Goal: Task Accomplishment & Management: Use online tool/utility

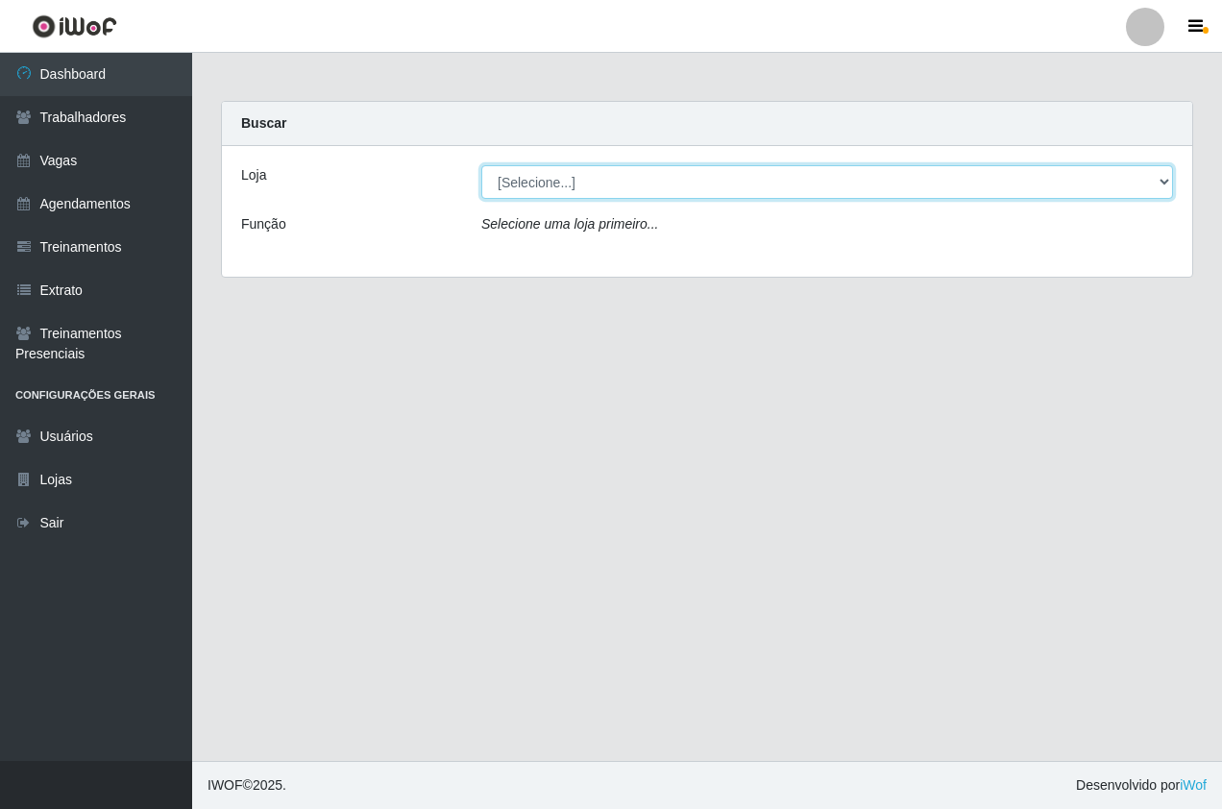
click at [618, 175] on select "[Selecione...] Pizza Nostra" at bounding box center [827, 182] width 692 height 34
select select "337"
click at [481, 165] on select "[Selecione...] Pizza Nostra" at bounding box center [827, 182] width 692 height 34
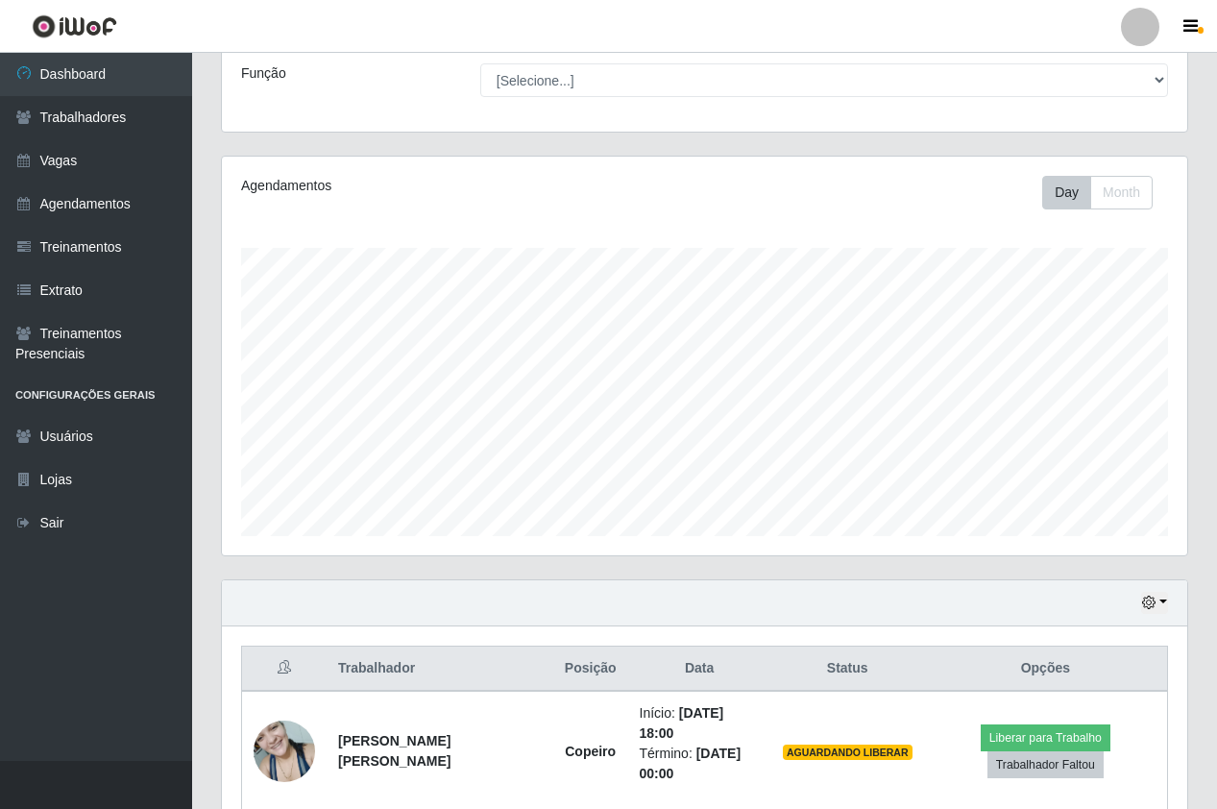
scroll to position [325, 0]
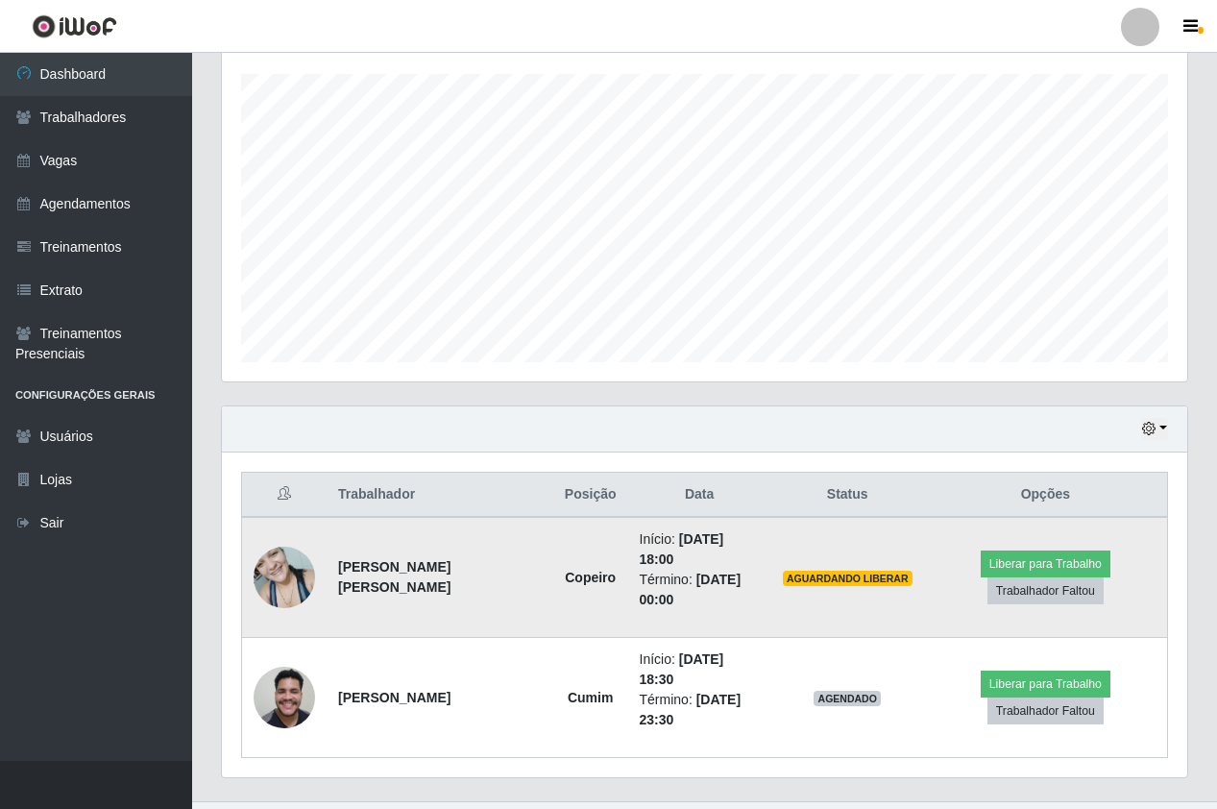
click at [972, 549] on td "Liberar para Trabalho Trabalhador Faltou" at bounding box center [1046, 577] width 244 height 121
click at [981, 550] on button "Liberar para Trabalho" at bounding box center [1046, 563] width 130 height 27
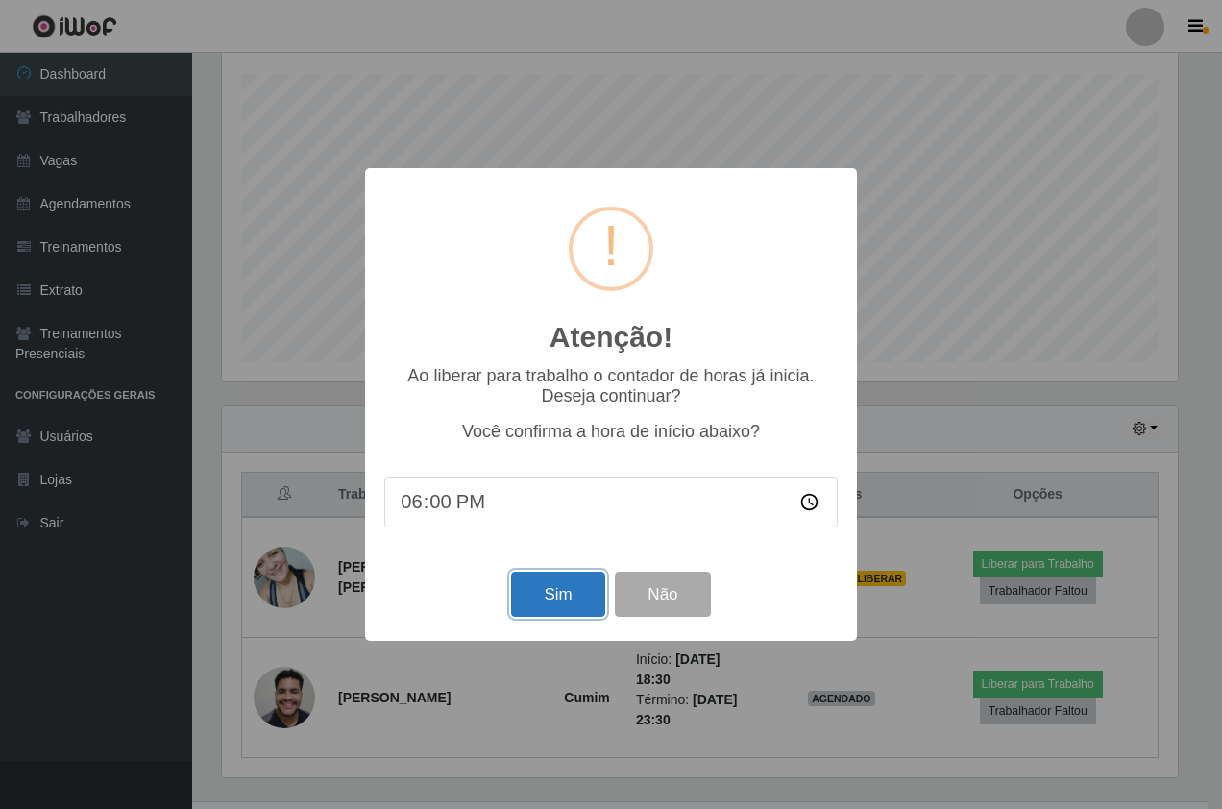
click at [557, 598] on button "Sim" at bounding box center [557, 593] width 93 height 45
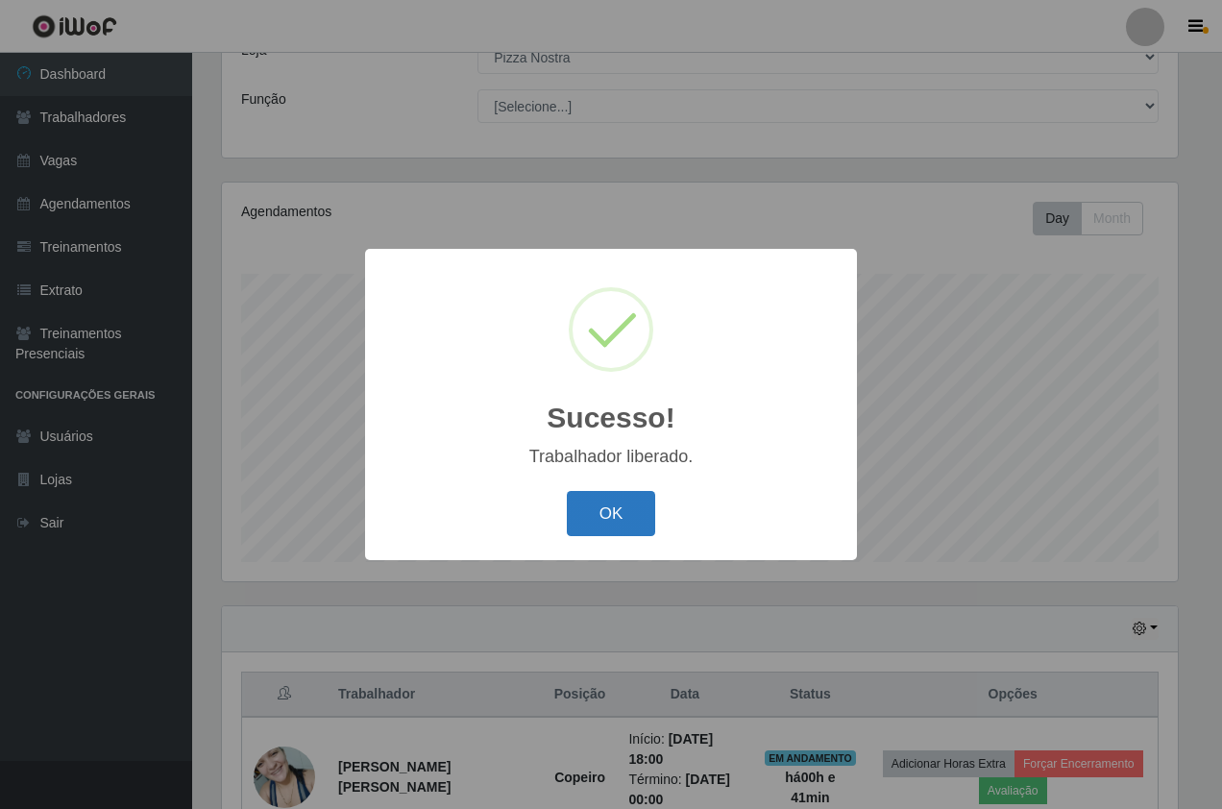
click at [604, 512] on button "OK" at bounding box center [611, 513] width 89 height 45
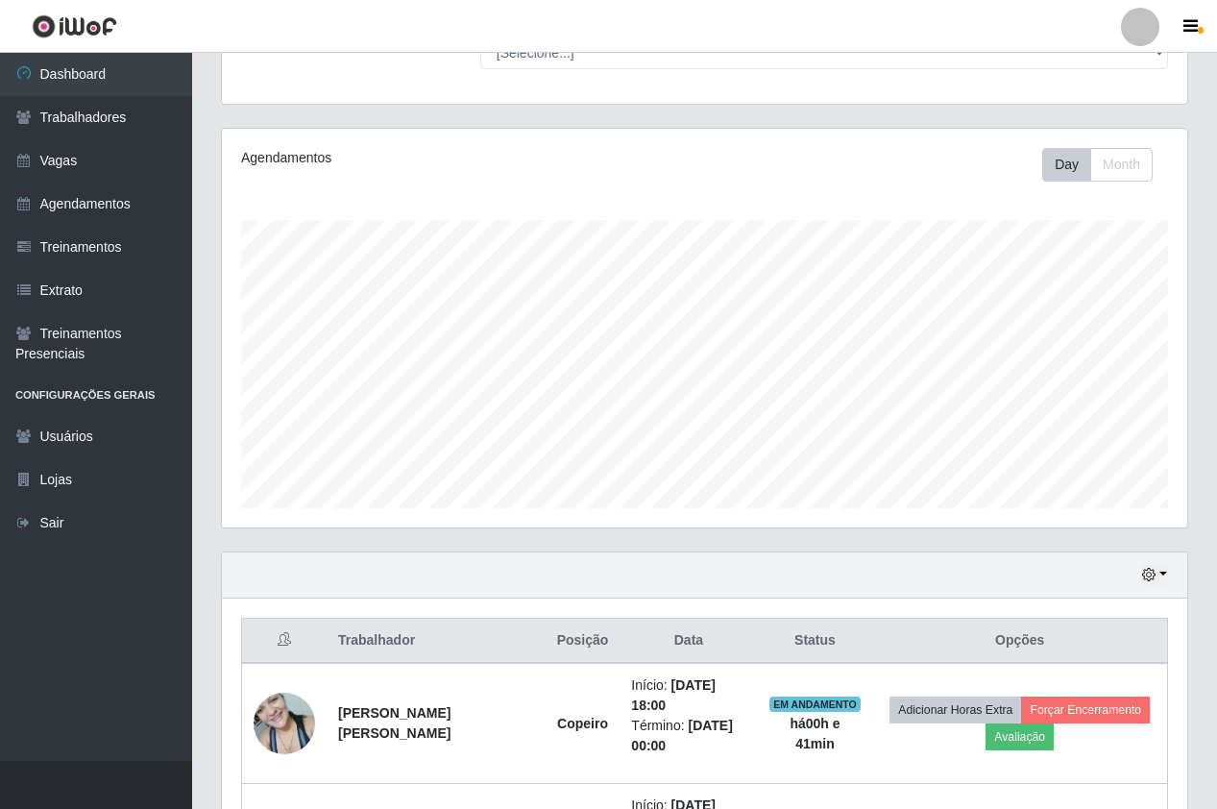
scroll to position [365, 0]
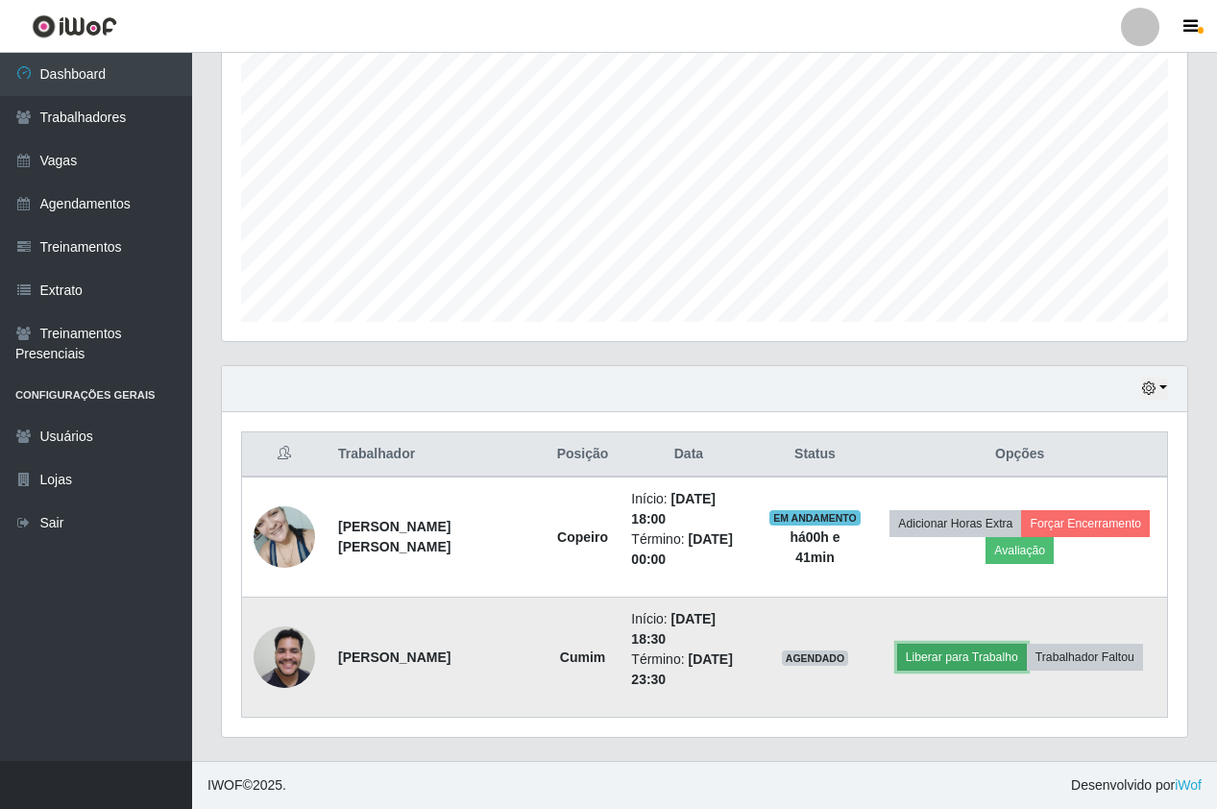
click at [964, 657] on button "Liberar para Trabalho" at bounding box center [962, 656] width 130 height 27
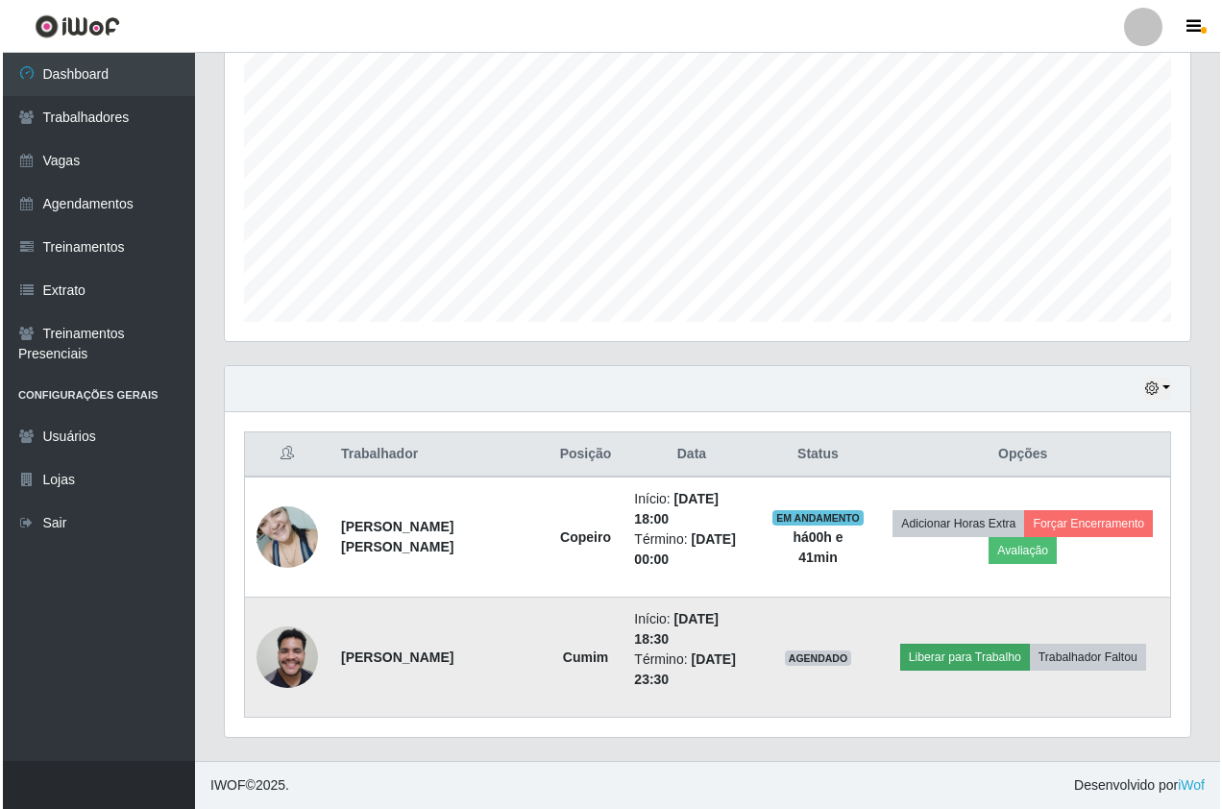
scroll to position [399, 956]
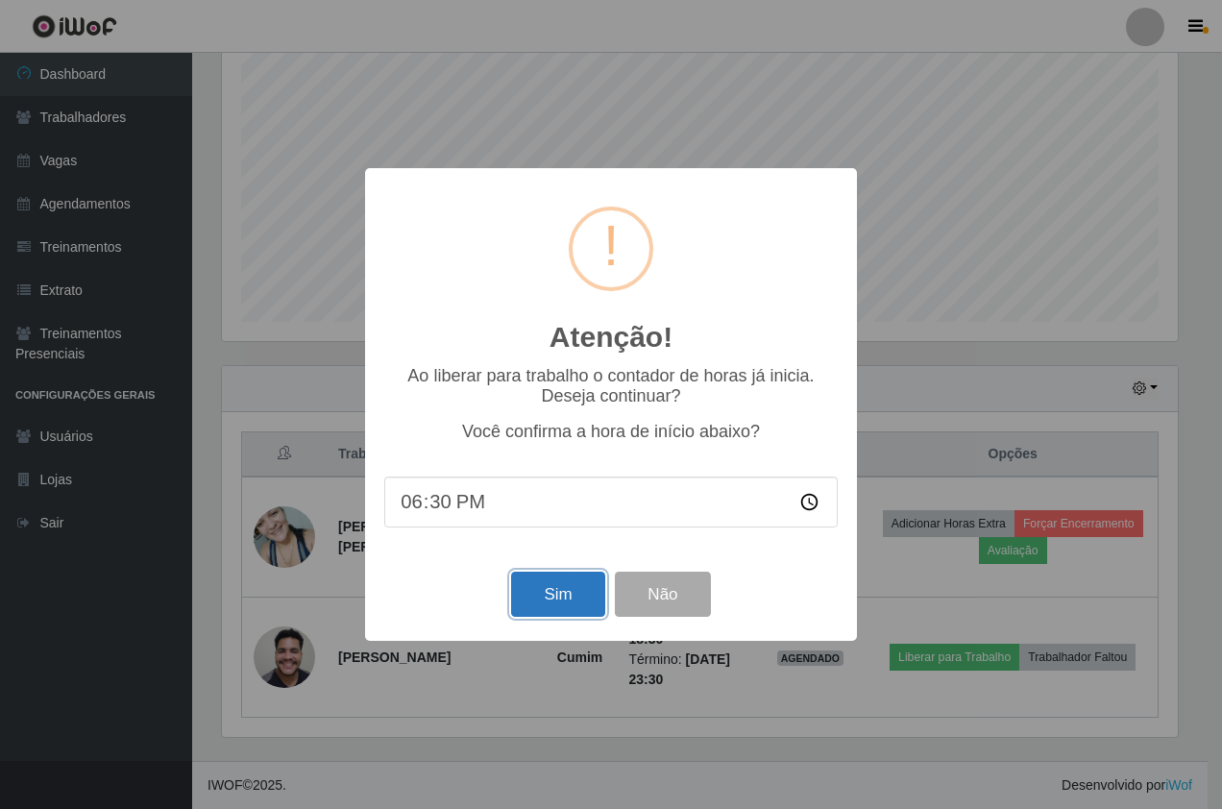
click at [572, 587] on button "Sim" at bounding box center [557, 593] width 93 height 45
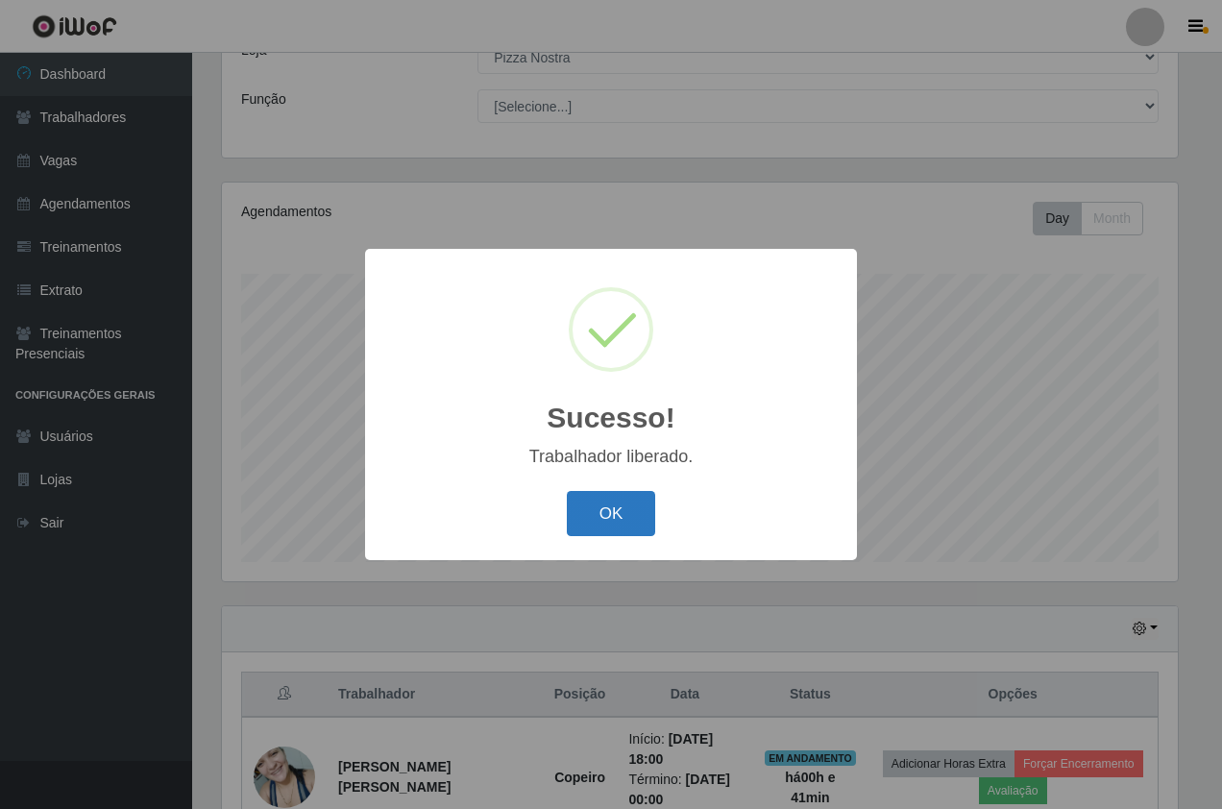
click at [617, 527] on button "OK" at bounding box center [611, 513] width 89 height 45
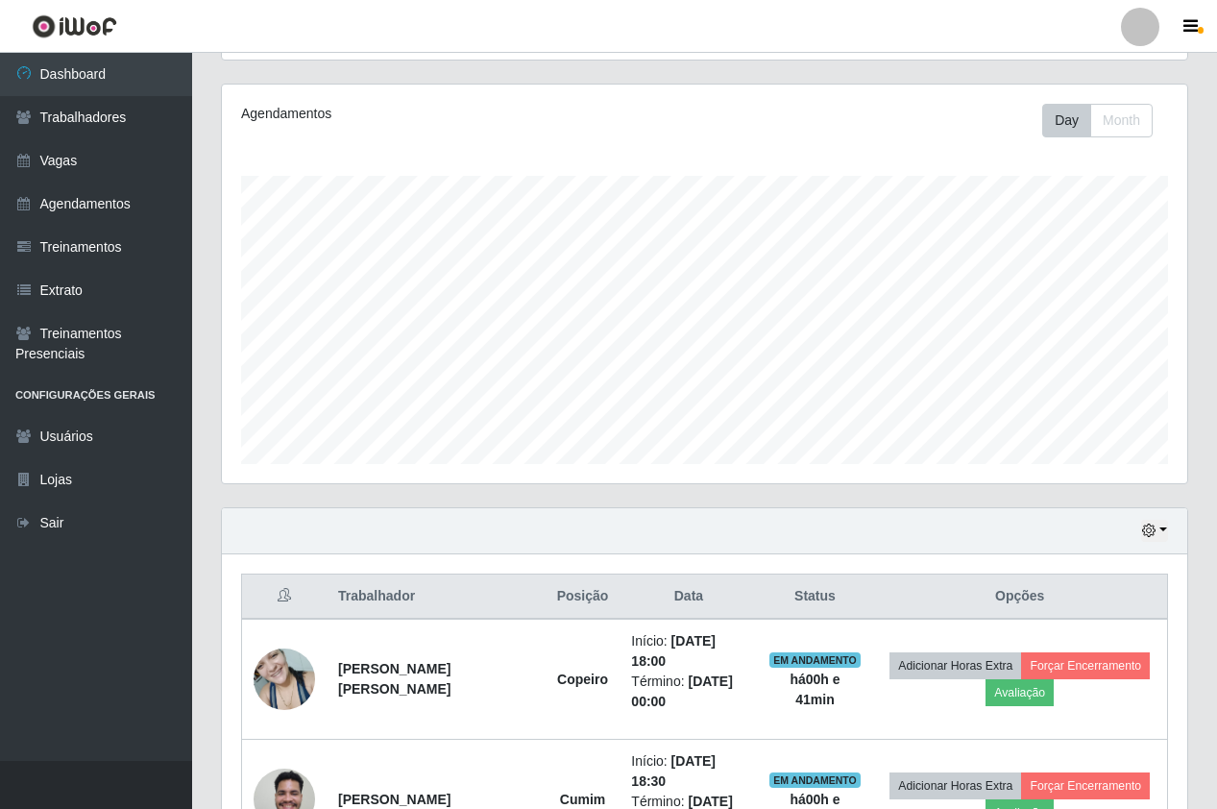
scroll to position [365, 0]
